Goal: Information Seeking & Learning: Check status

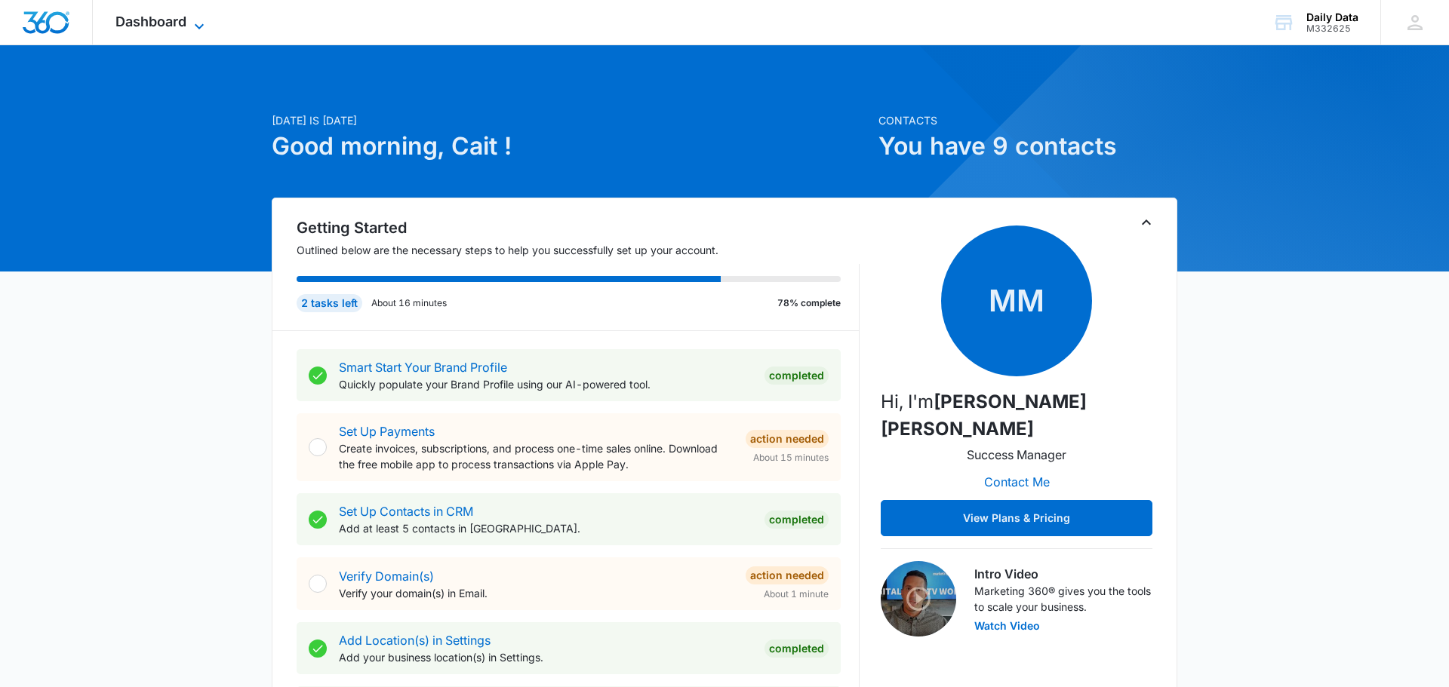
click at [155, 26] on span "Dashboard" at bounding box center [150, 22] width 71 height 16
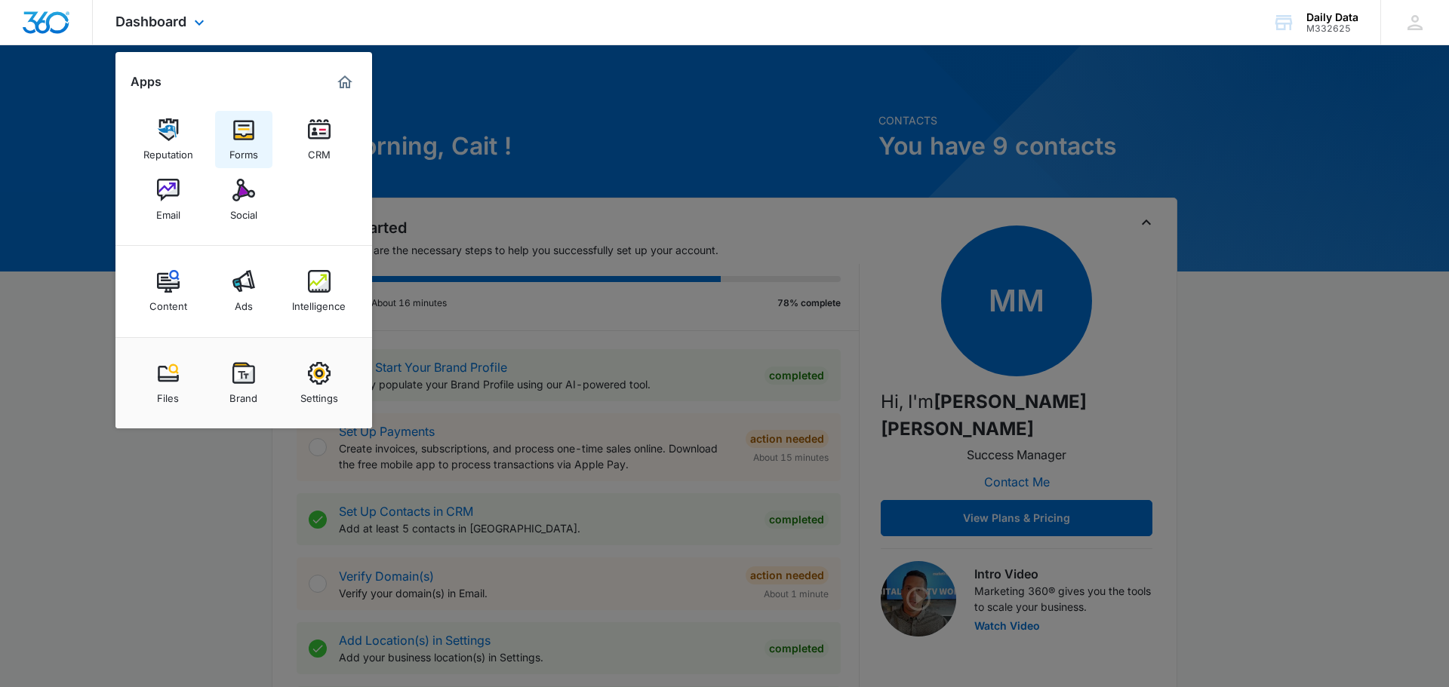
click at [237, 139] on img at bounding box center [243, 129] width 23 height 23
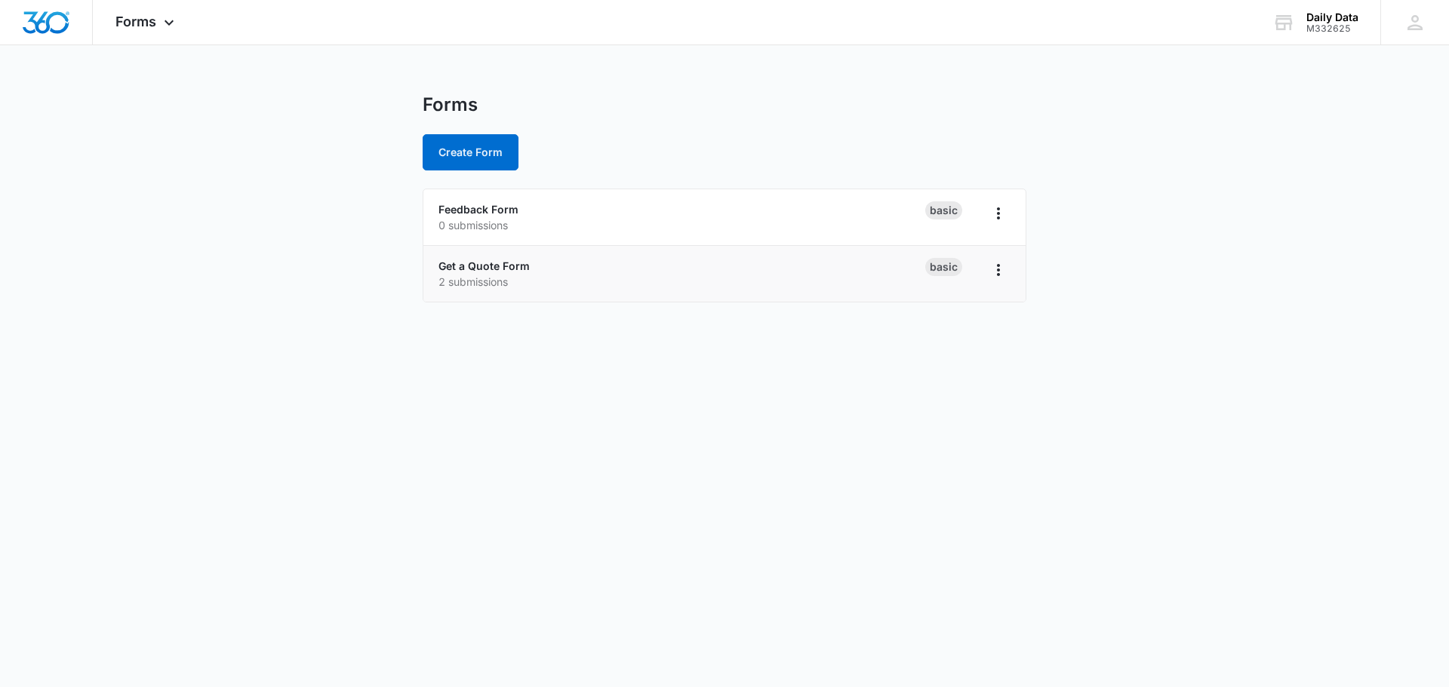
click at [525, 281] on p "2 submissions" at bounding box center [681, 282] width 487 height 16
click at [504, 271] on link "Get a Quote Form" at bounding box center [483, 266] width 91 height 13
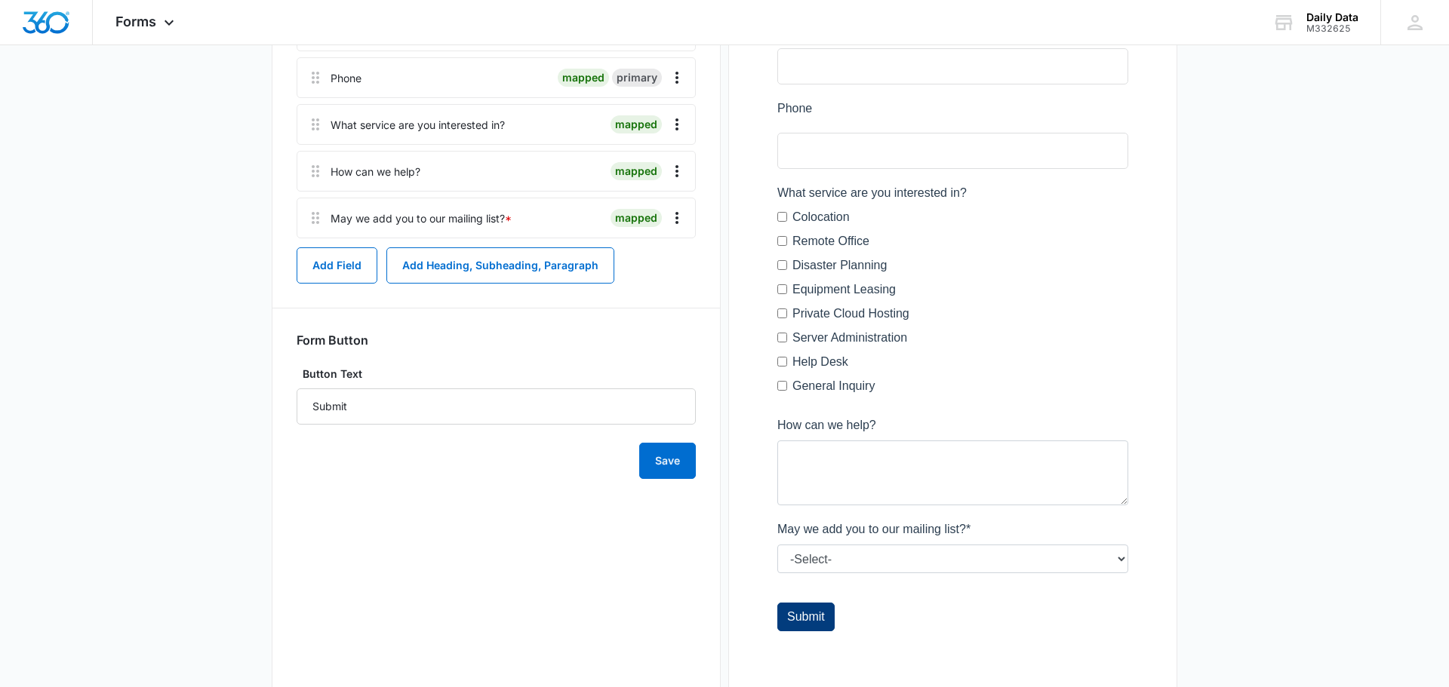
scroll to position [441, 0]
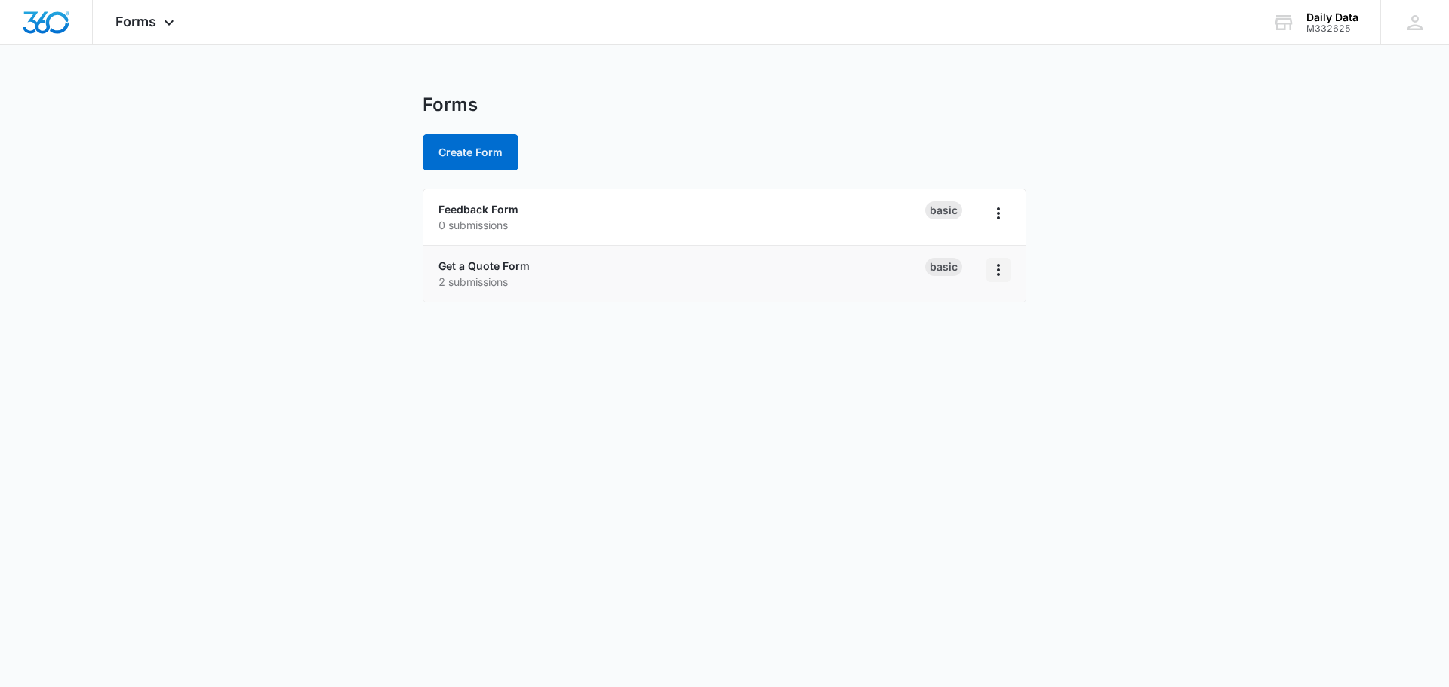
click at [1001, 266] on icon "Overflow Menu" at bounding box center [998, 270] width 18 height 18
click at [1000, 266] on icon "Overflow Menu" at bounding box center [998, 270] width 18 height 18
click at [176, 37] on div "Forms Apps Reputation Forms CRM Email Social Content Ads Intelligence Files Bra…" at bounding box center [147, 22] width 108 height 45
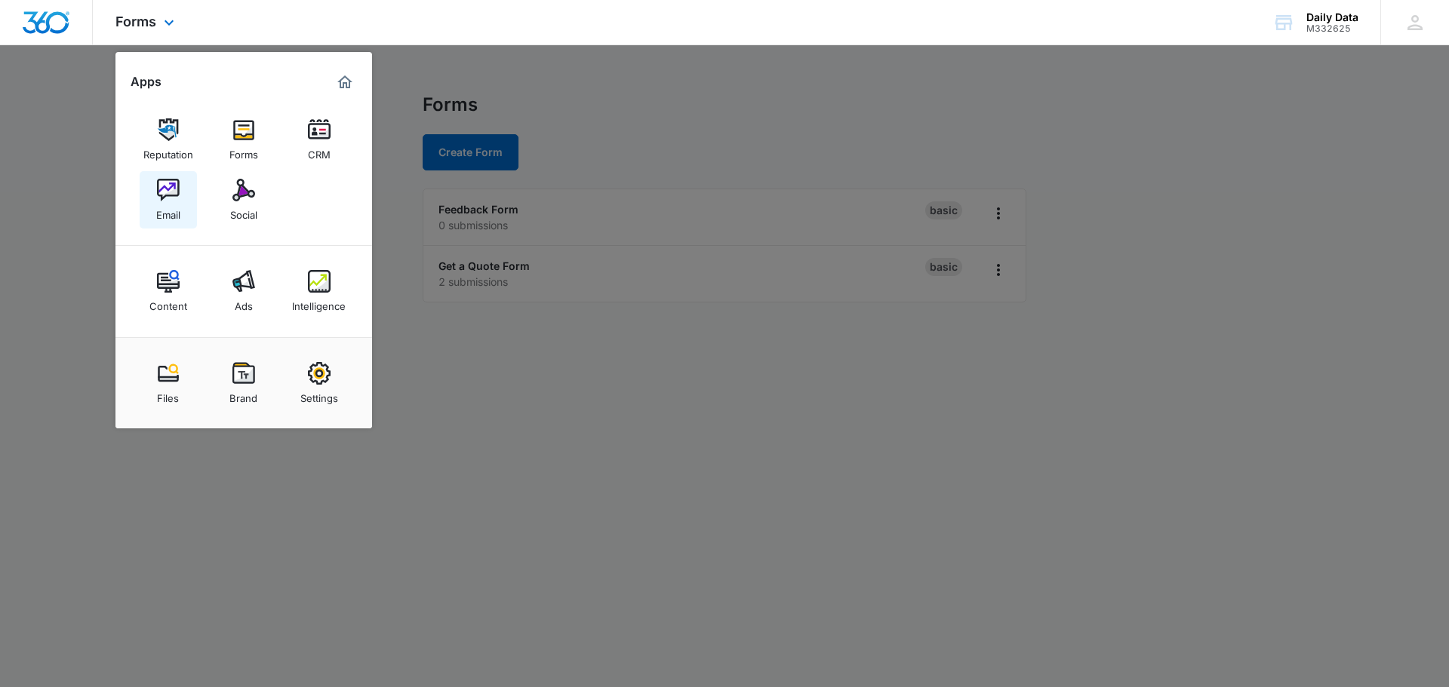
click at [166, 184] on img at bounding box center [168, 190] width 23 height 23
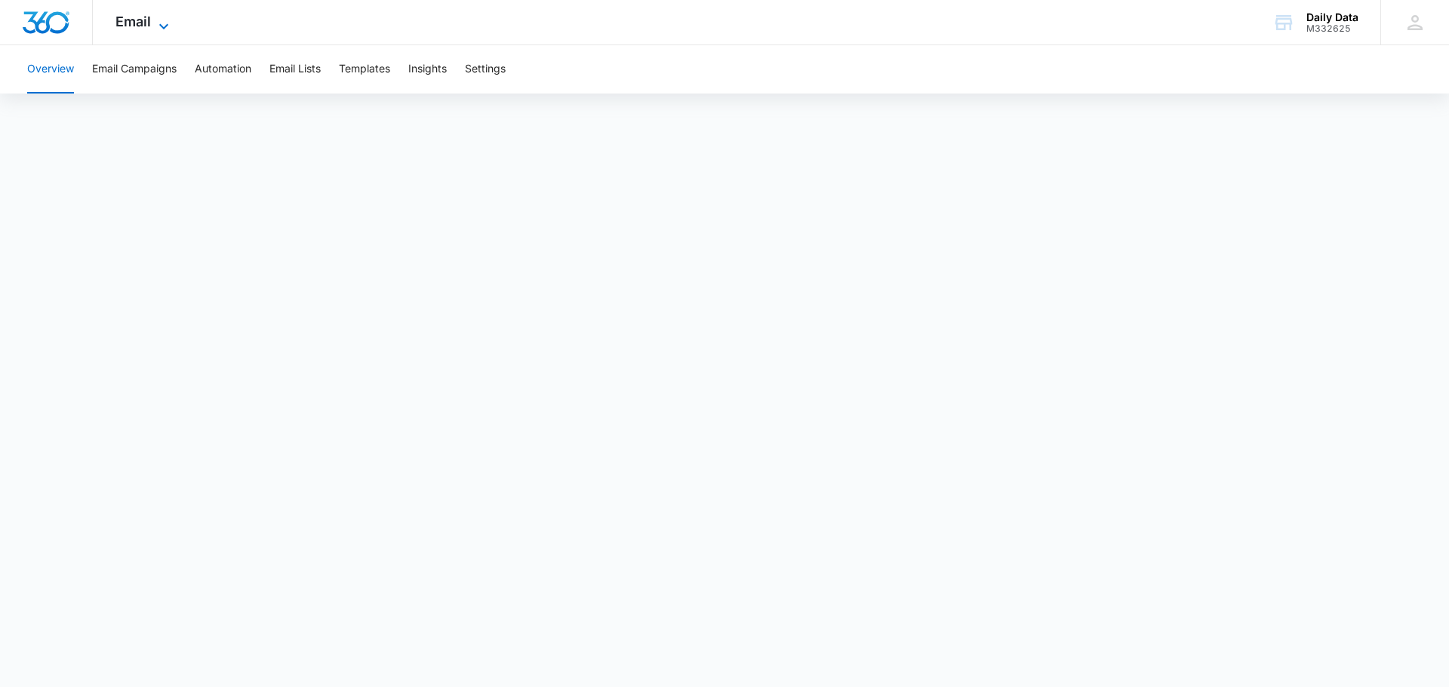
click at [159, 27] on icon at bounding box center [164, 26] width 18 height 18
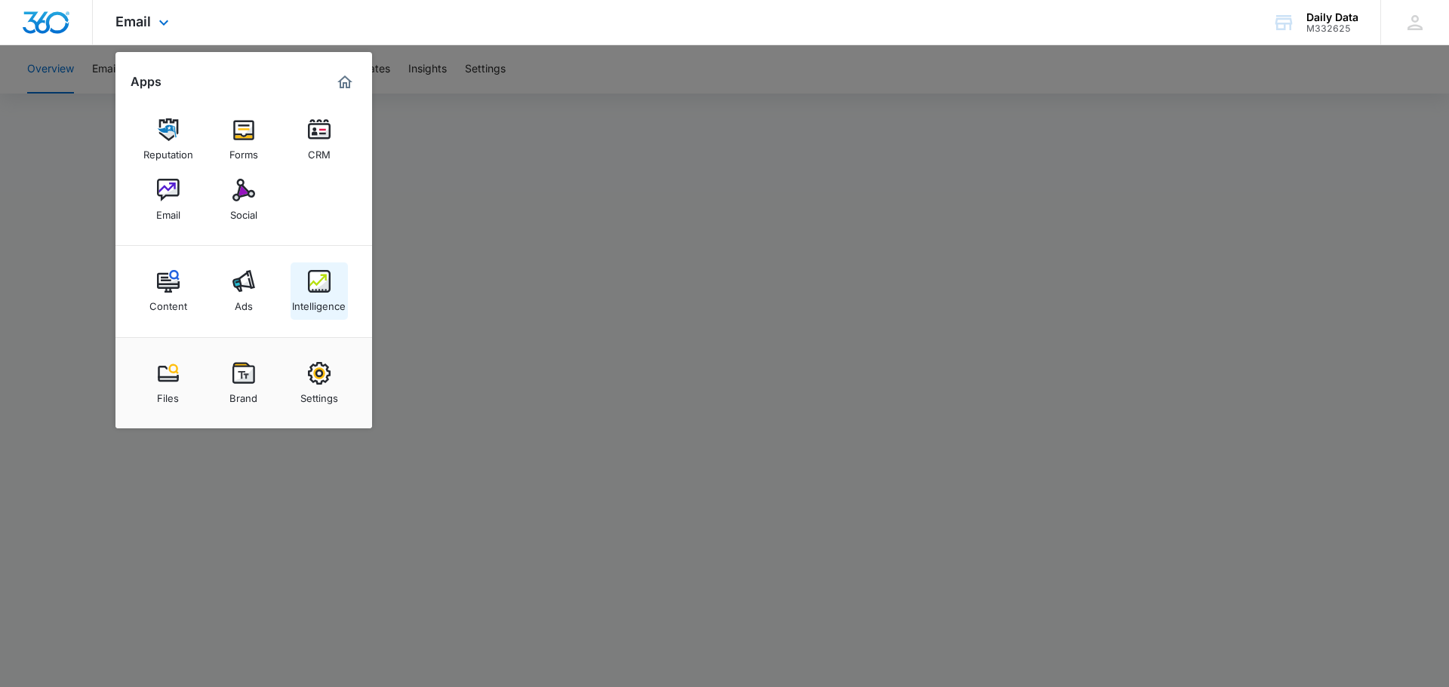
click at [326, 273] on img at bounding box center [319, 281] width 23 height 23
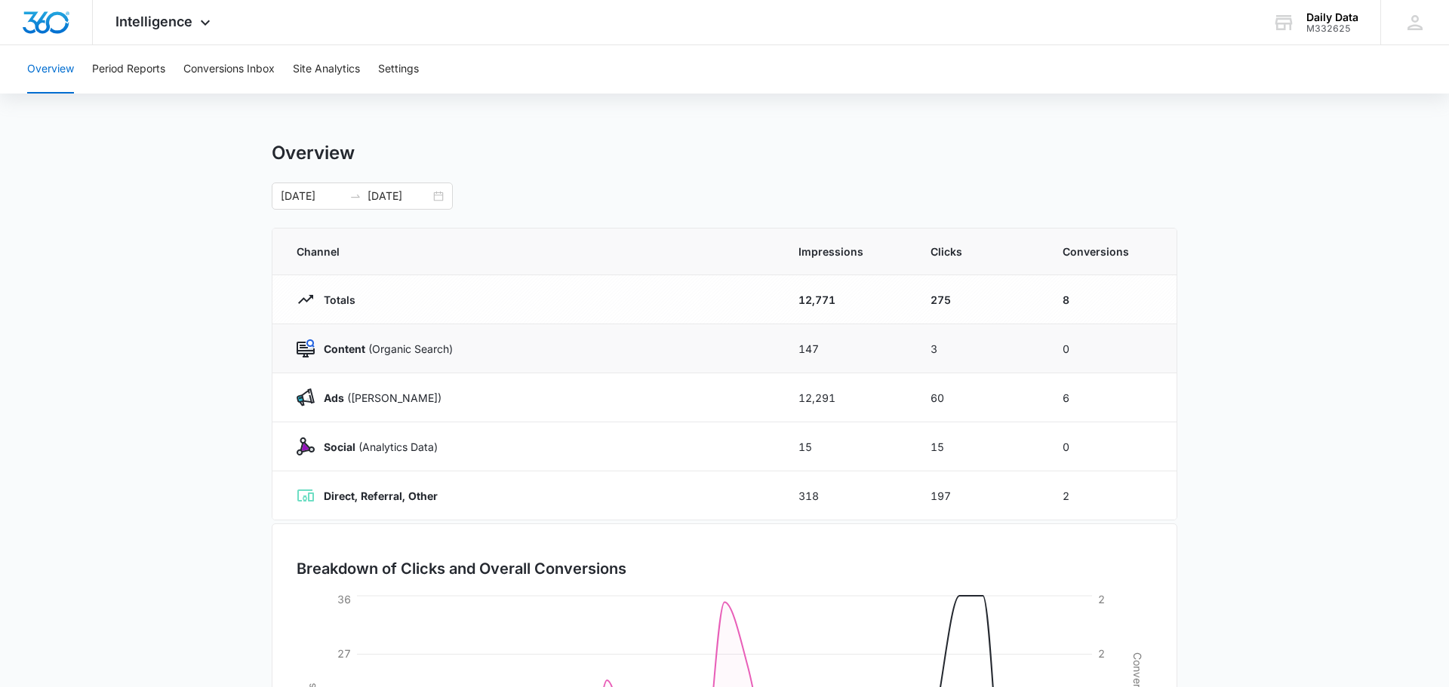
click at [348, 355] on p "Content (Organic Search)" at bounding box center [384, 349] width 138 height 16
click at [352, 410] on td "Ads (Ad Campaigns)" at bounding box center [526, 397] width 508 height 49
click at [200, 76] on button "Conversions Inbox" at bounding box center [228, 69] width 91 height 48
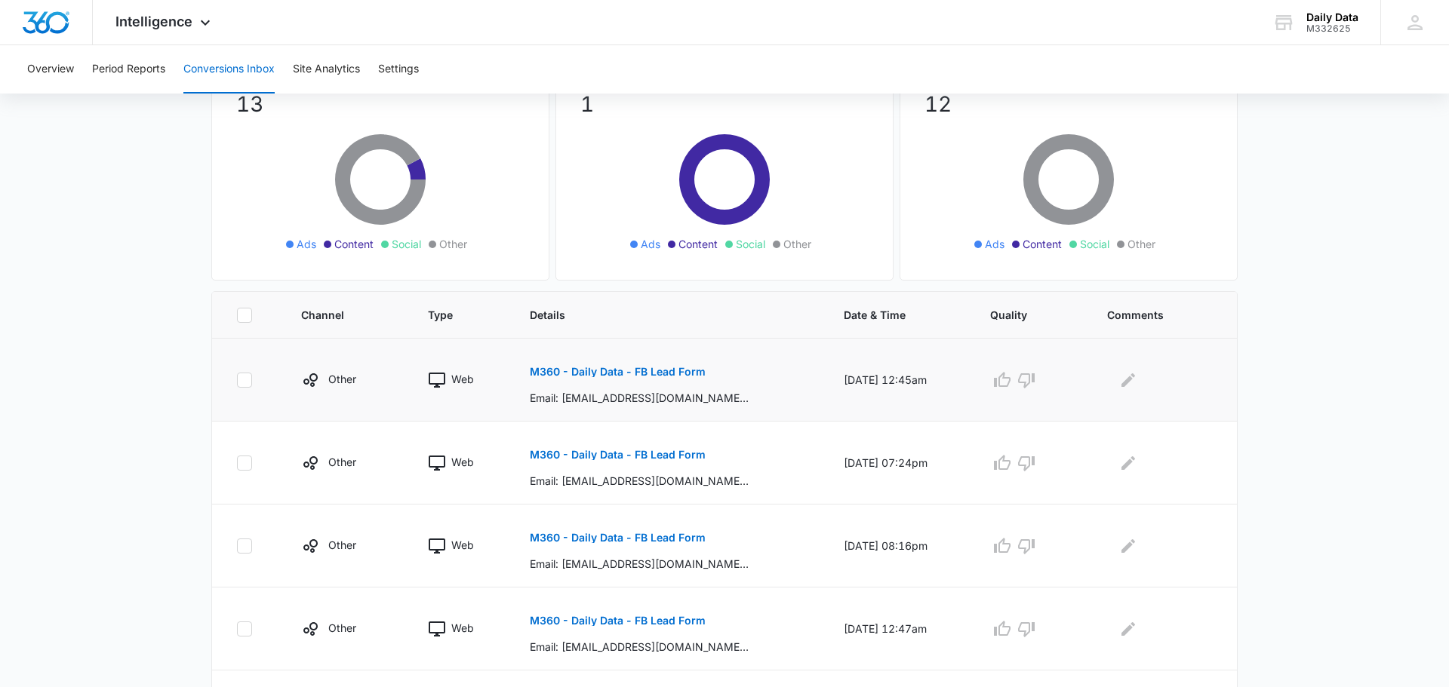
scroll to position [142, 0]
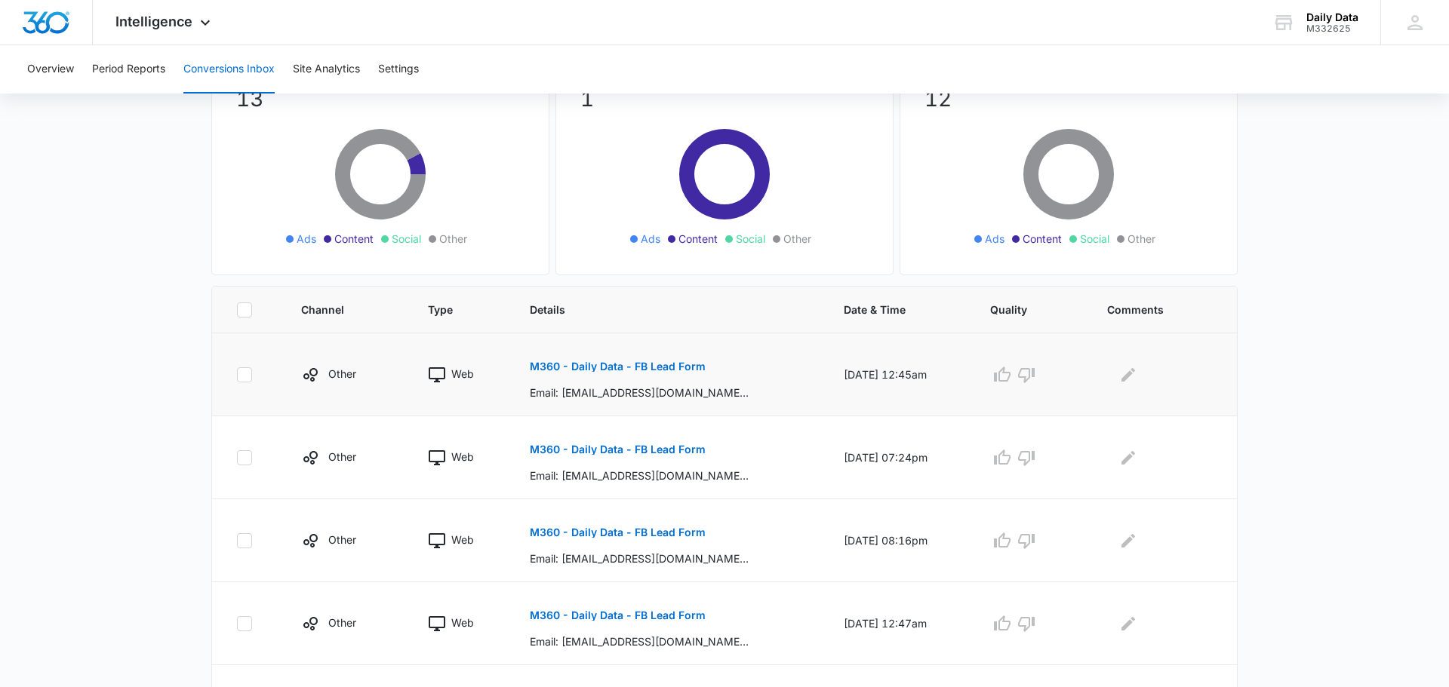
click at [595, 367] on p "M360 - Daily Data - FB Lead Form" at bounding box center [618, 366] width 176 height 11
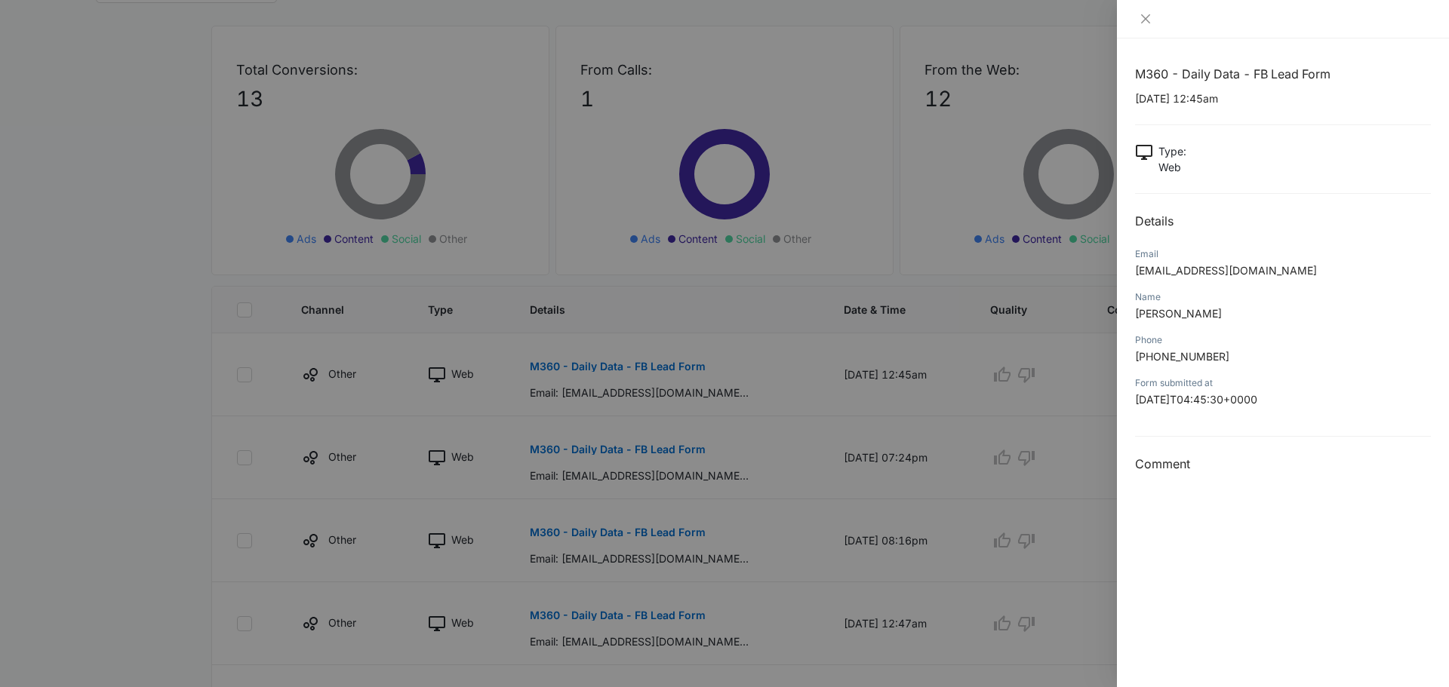
click at [1285, 415] on div "Form submitted at 2025-09-05T04:45:30+0000" at bounding box center [1283, 396] width 296 height 43
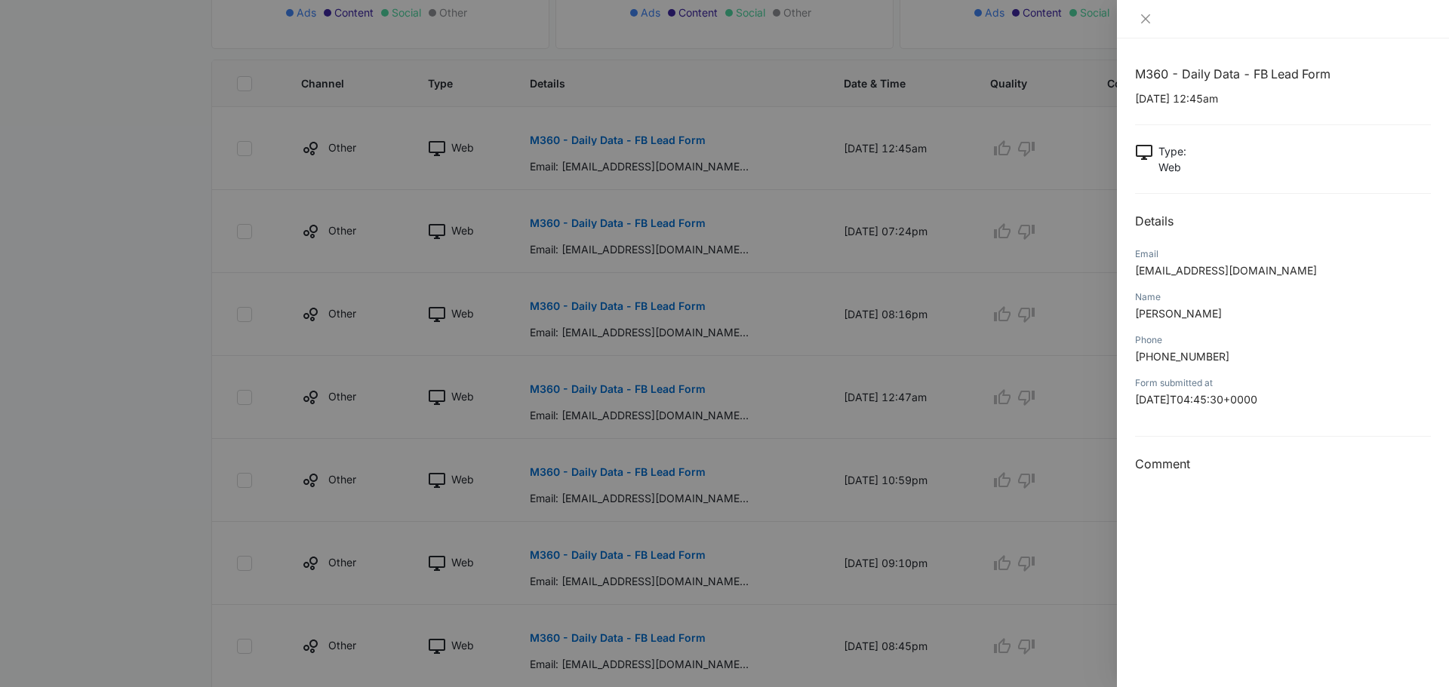
scroll to position [371, 0]
click at [570, 149] on div at bounding box center [724, 343] width 1449 height 687
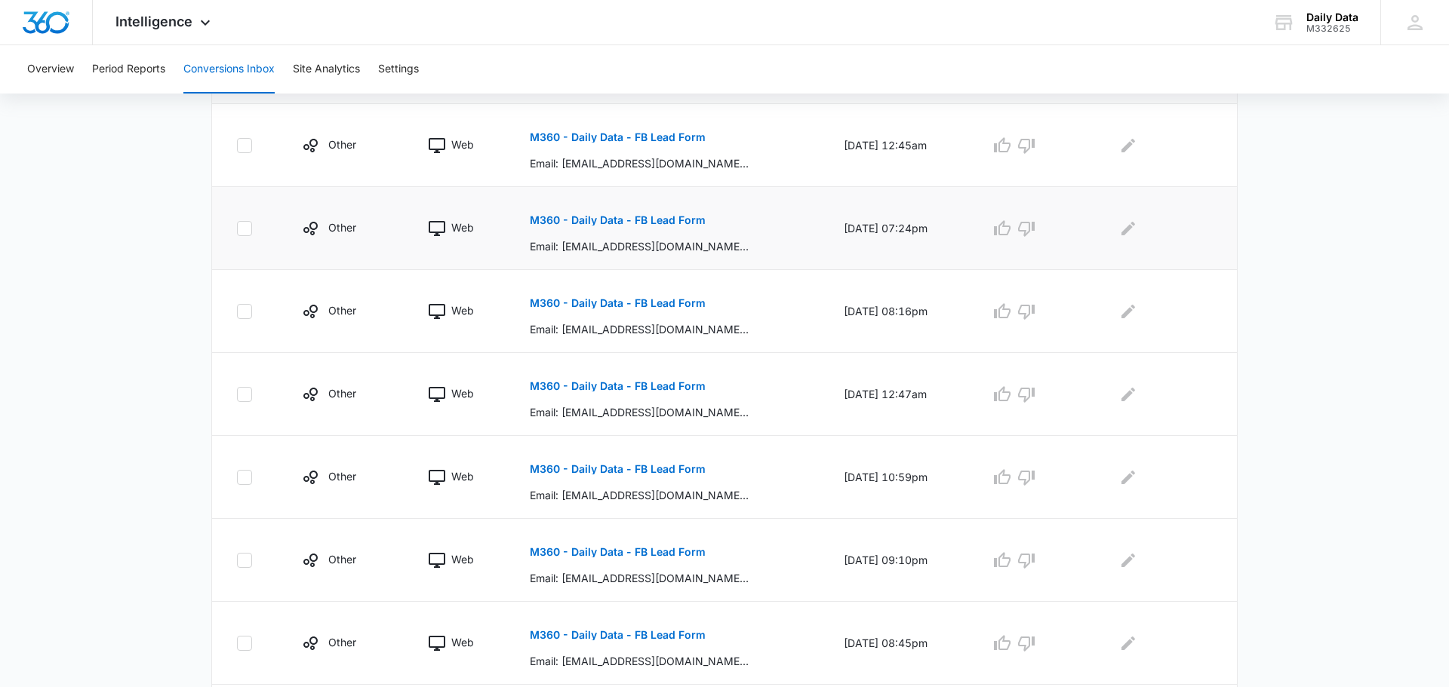
click at [573, 207] on button "M360 - Daily Data - FB Lead Form" at bounding box center [618, 220] width 176 height 36
